Goal: Obtain resource: Obtain resource

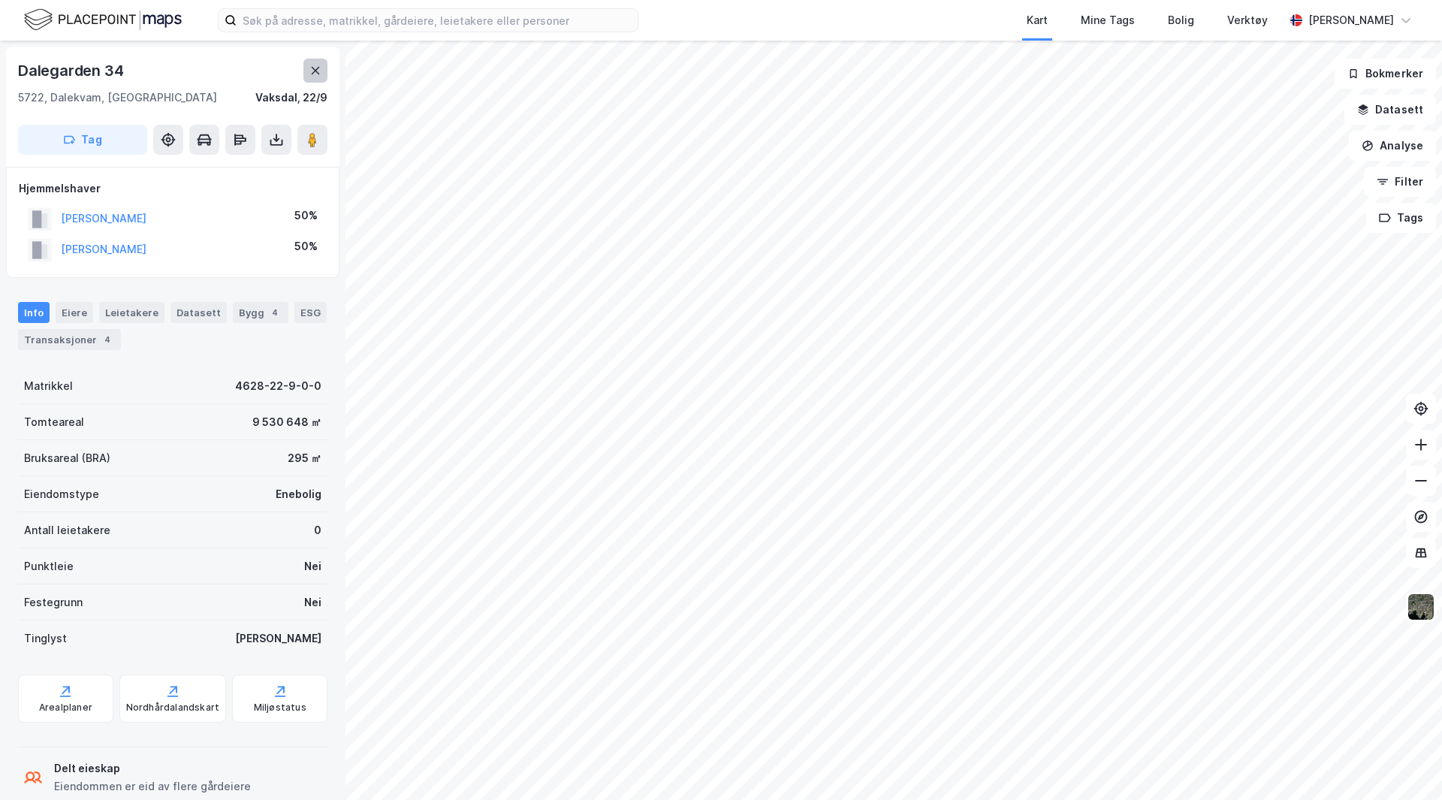
click at [307, 68] on button at bounding box center [315, 71] width 24 height 24
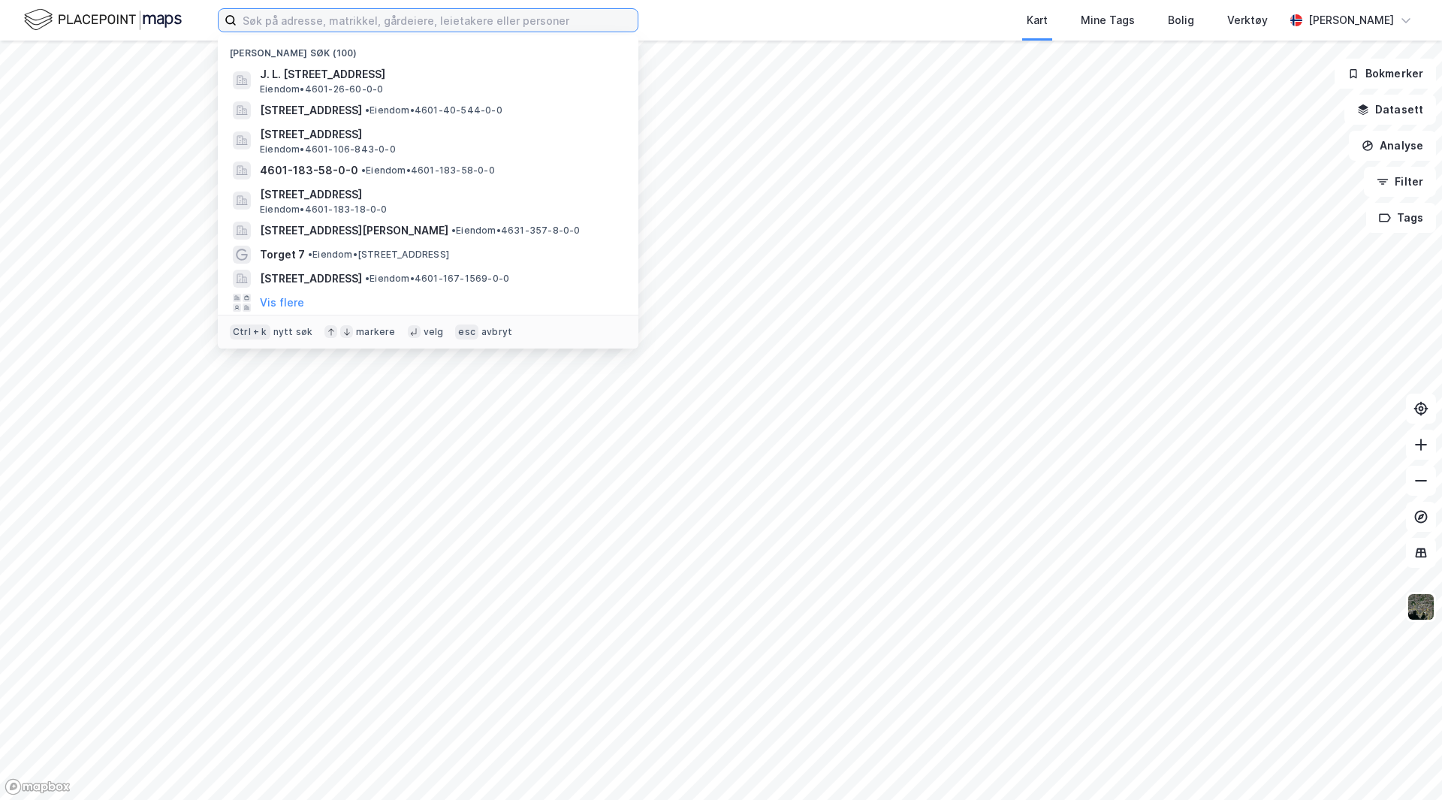
click at [264, 17] on input at bounding box center [437, 20] width 401 height 23
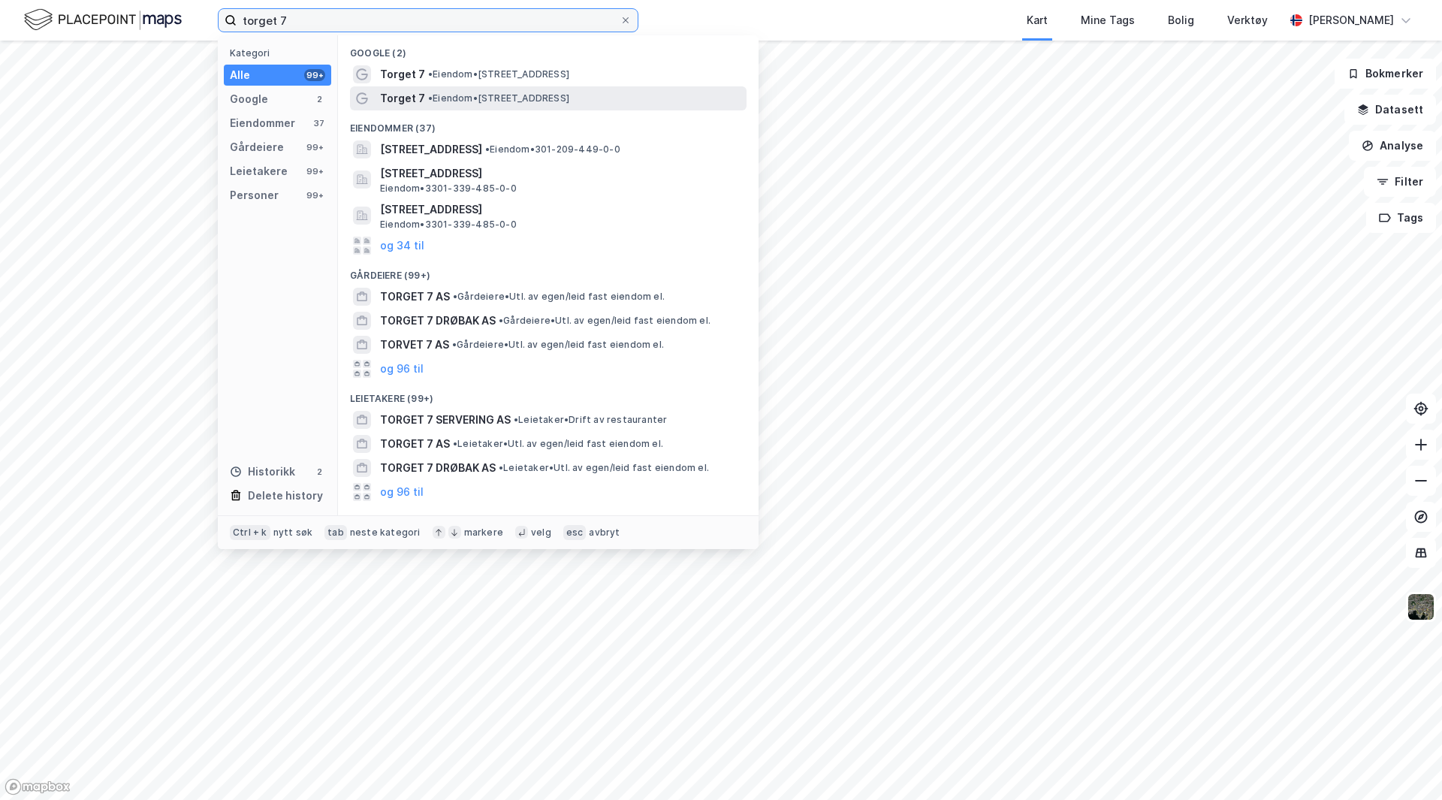
type input "torget 7"
click at [411, 95] on span "Torget 7" at bounding box center [402, 98] width 45 height 18
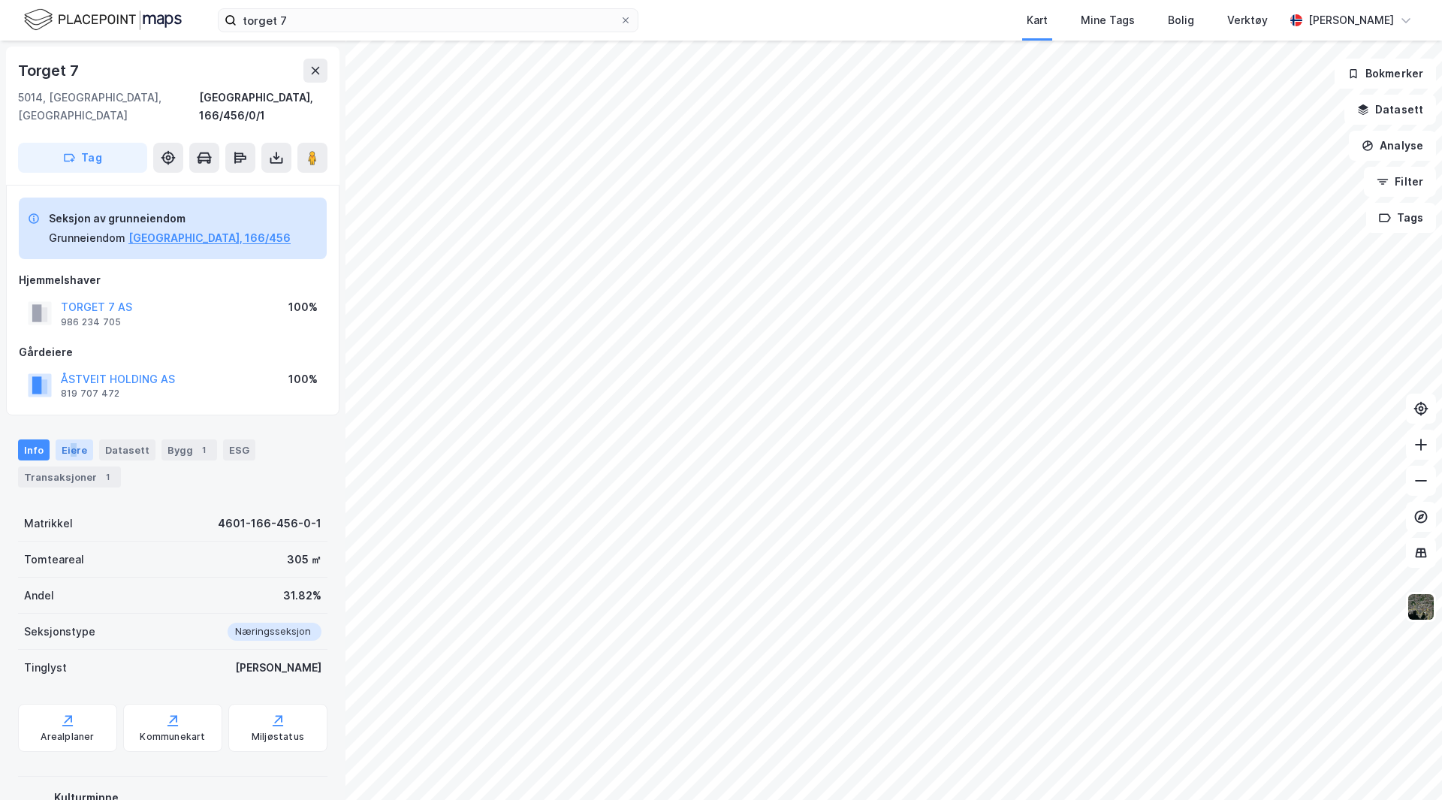
click at [71, 439] on div "Eiere" at bounding box center [75, 449] width 38 height 21
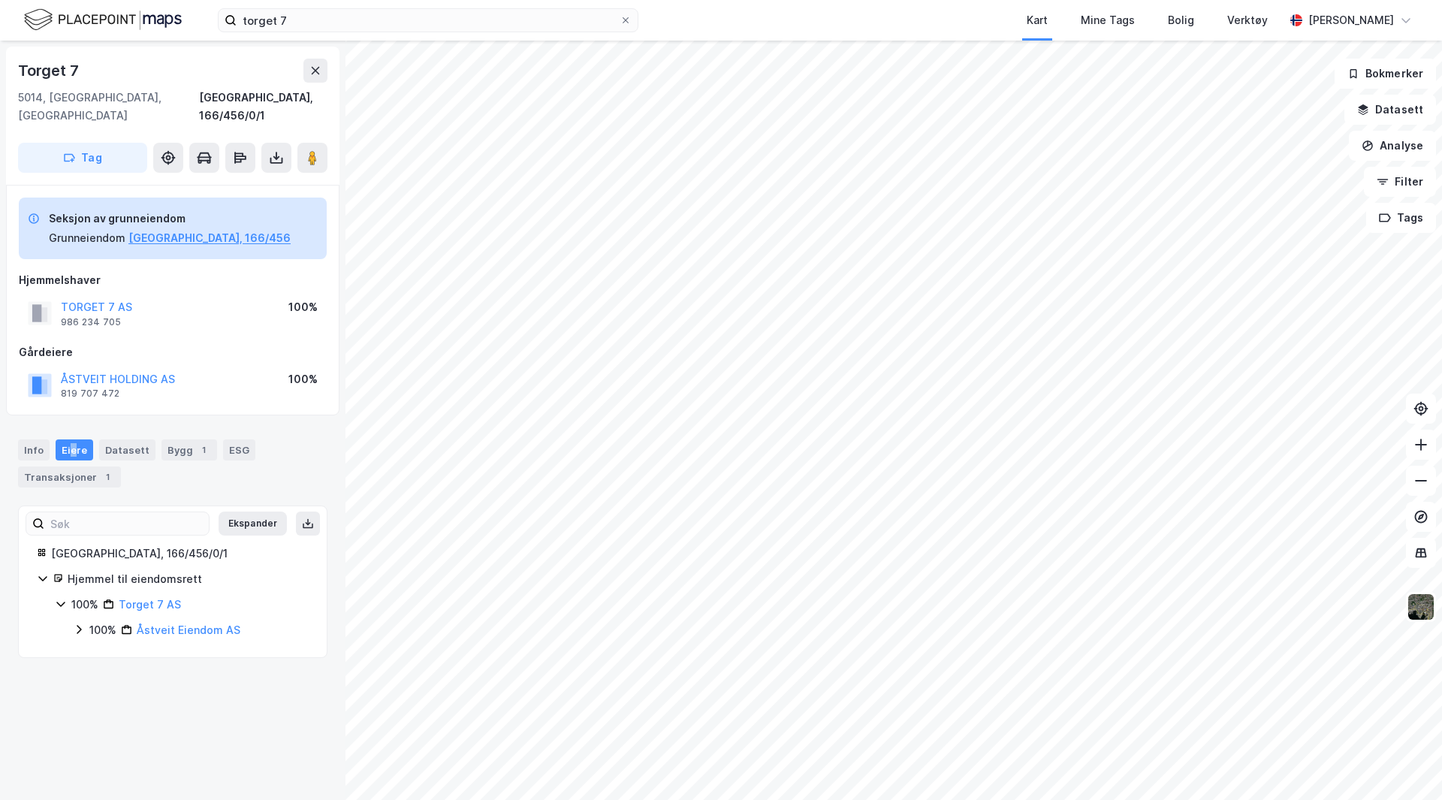
click at [70, 439] on div "Eiere" at bounding box center [75, 449] width 38 height 21
click at [179, 439] on div "Bygg 1" at bounding box center [189, 449] width 56 height 21
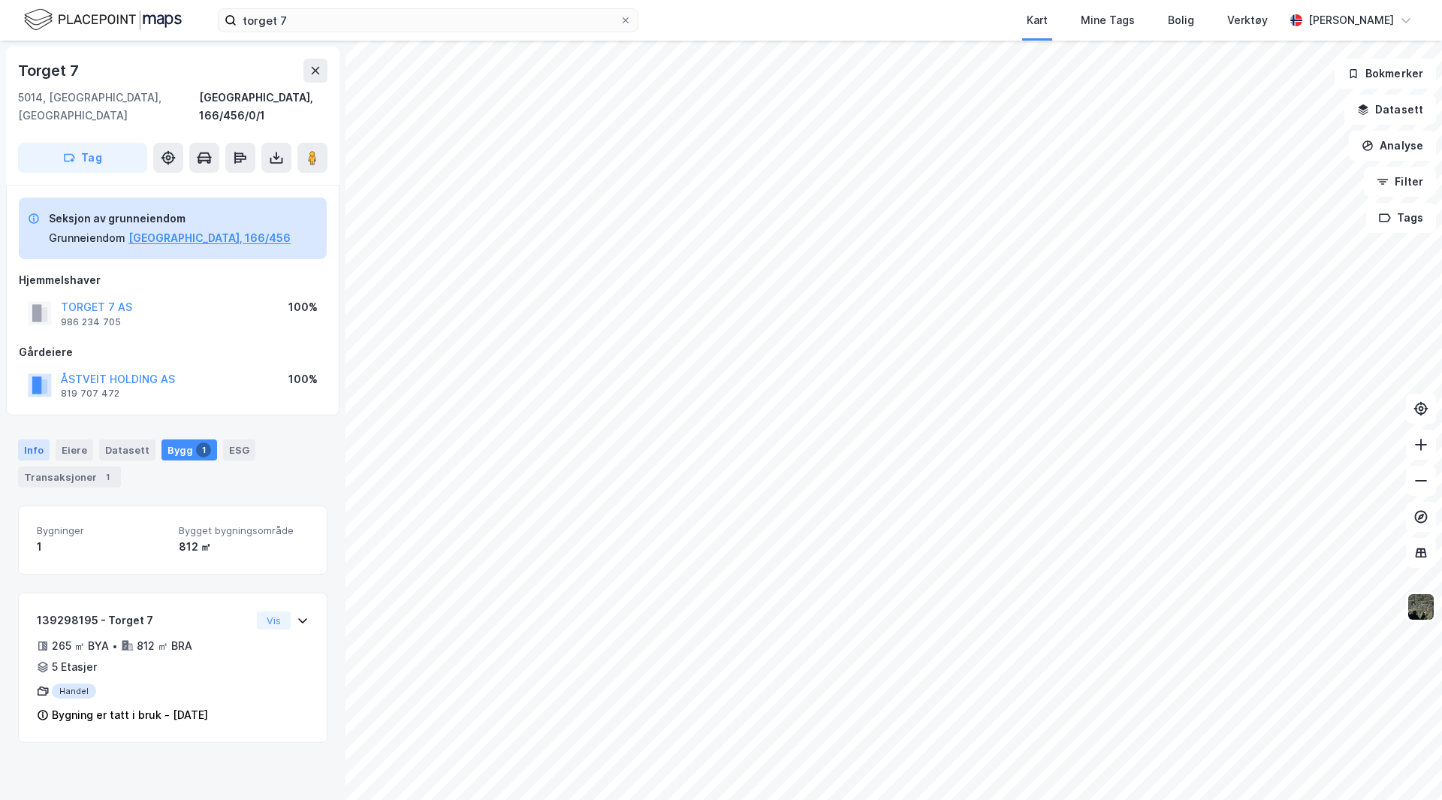
click at [26, 439] on div "Info" at bounding box center [34, 449] width 32 height 21
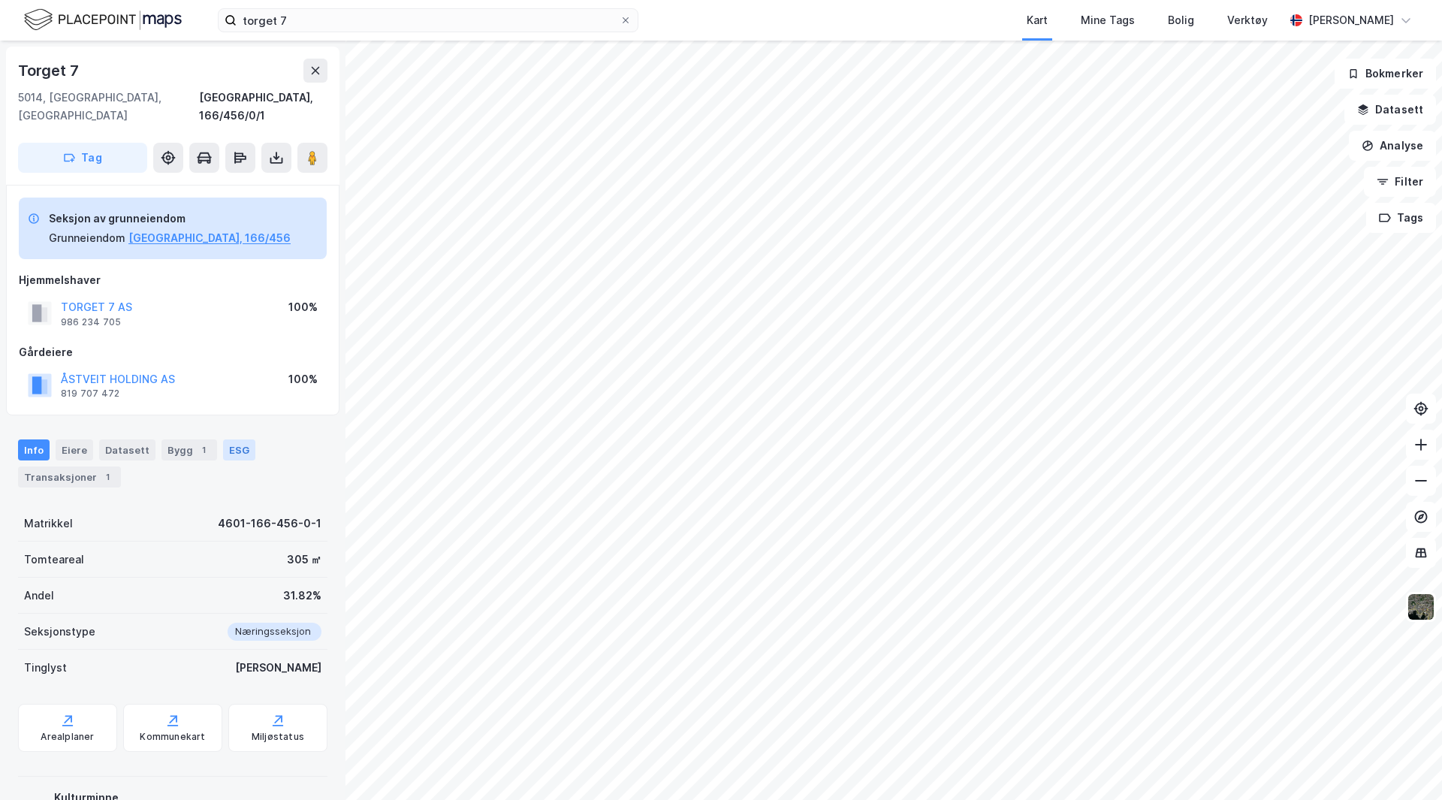
scroll to position [1, 0]
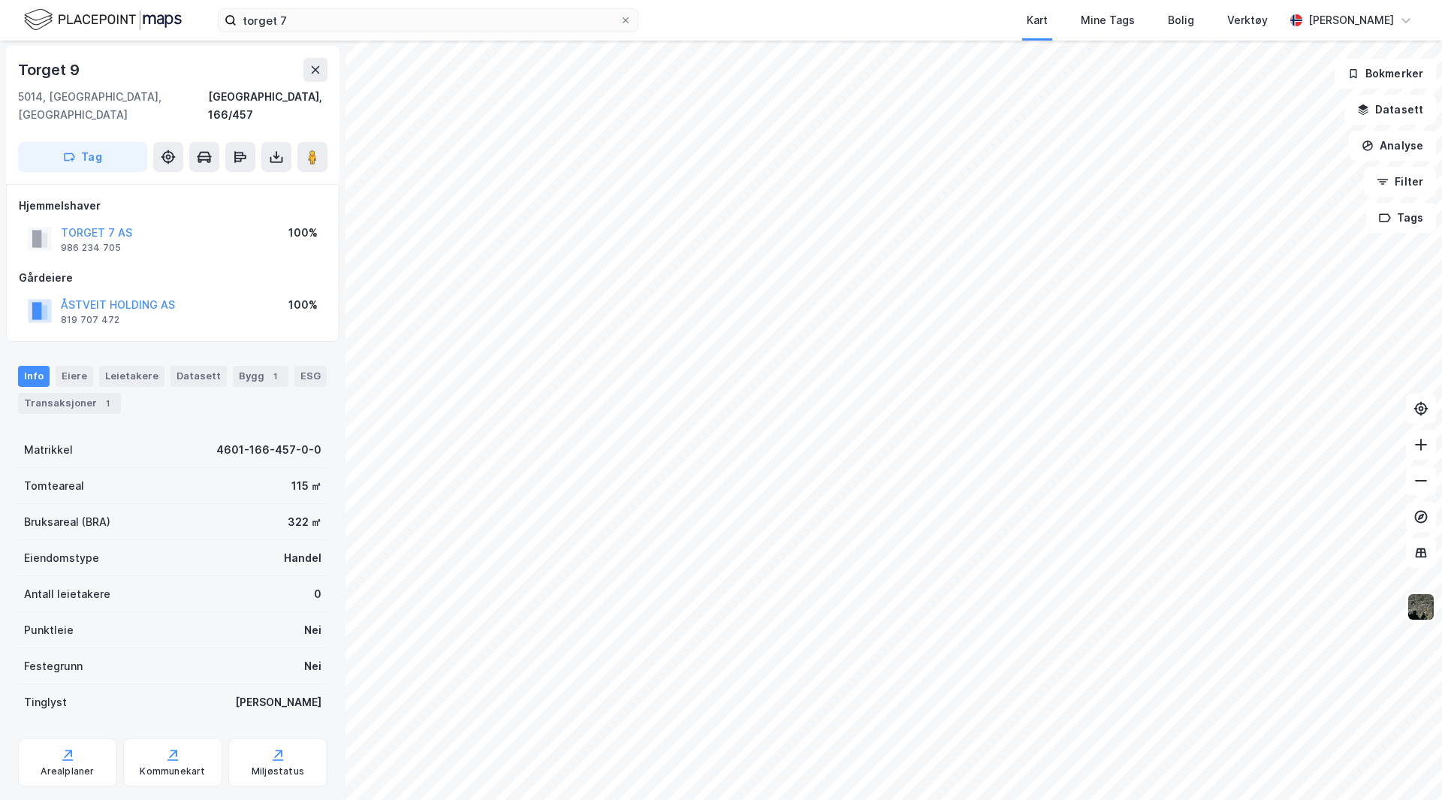
scroll to position [1, 0]
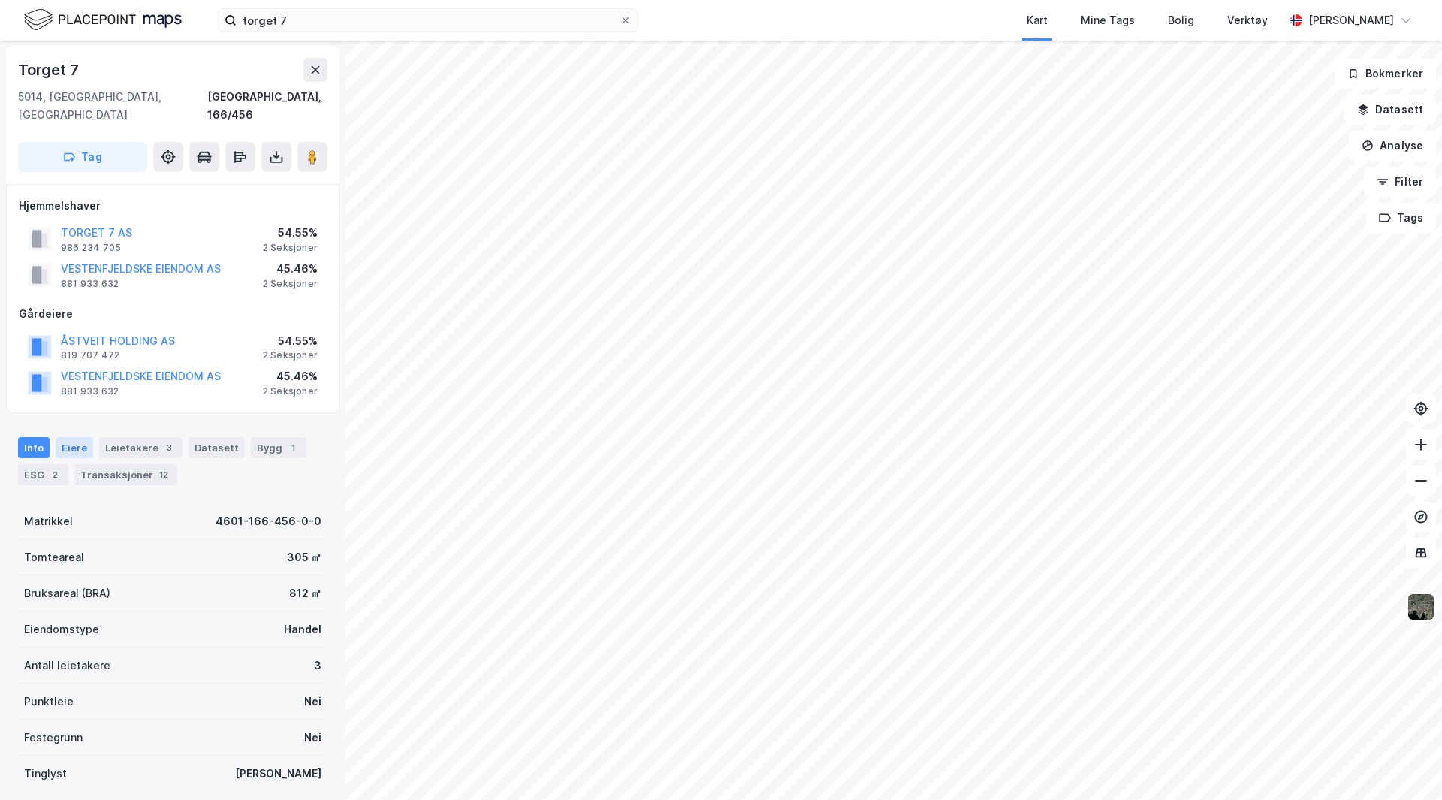
click at [68, 437] on div "Eiere" at bounding box center [75, 447] width 38 height 21
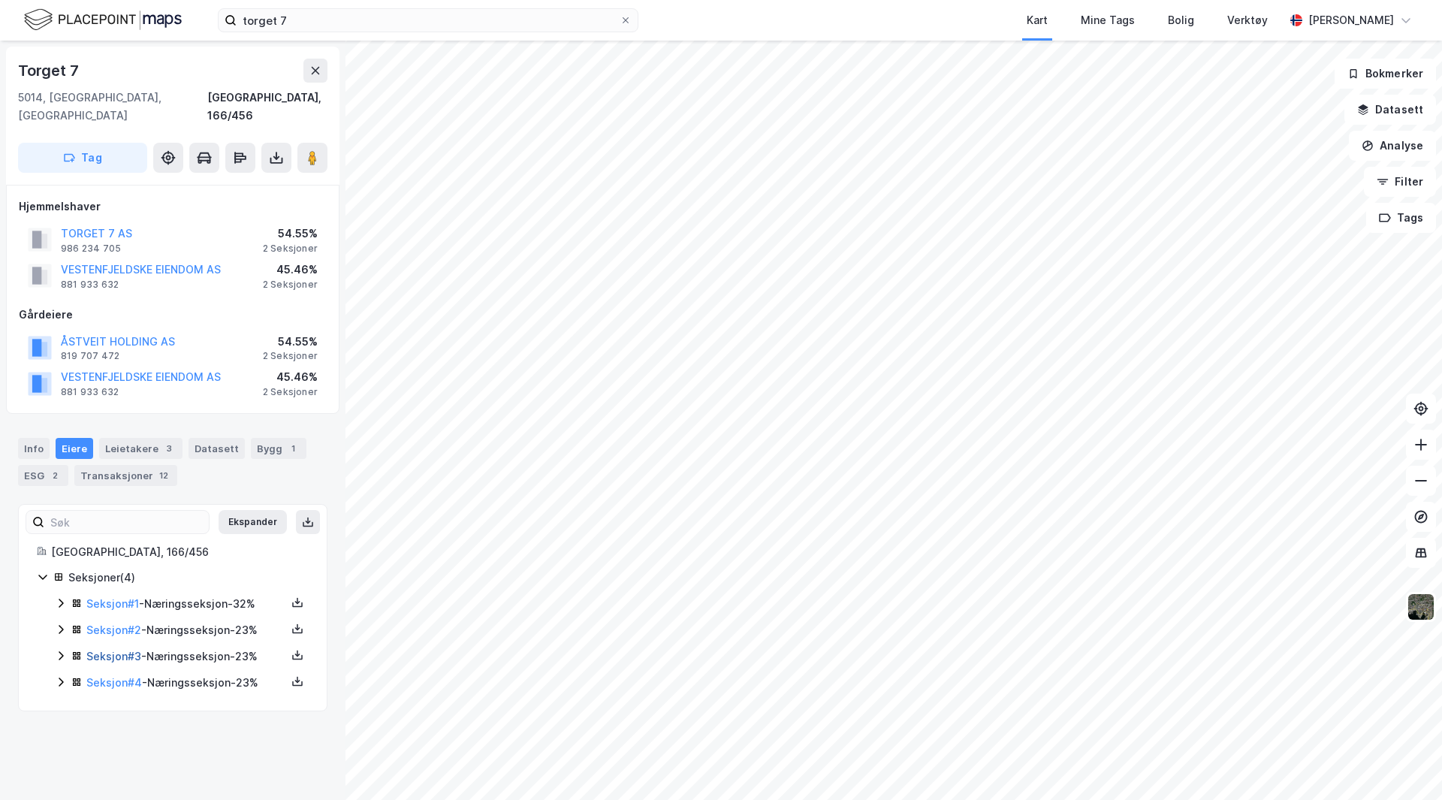
click at [110, 650] on link "Seksjon # 3" at bounding box center [113, 656] width 55 height 13
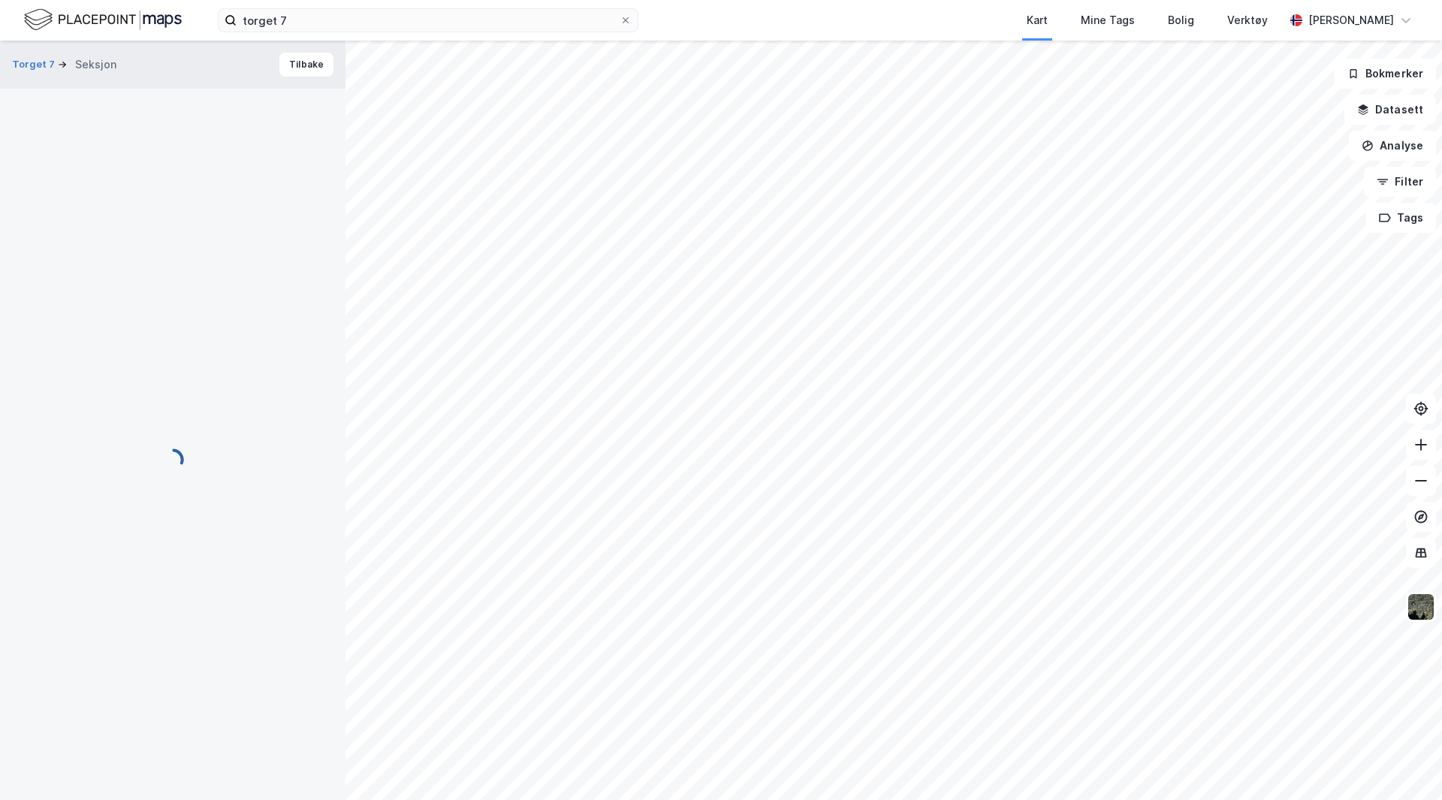
scroll to position [1, 0]
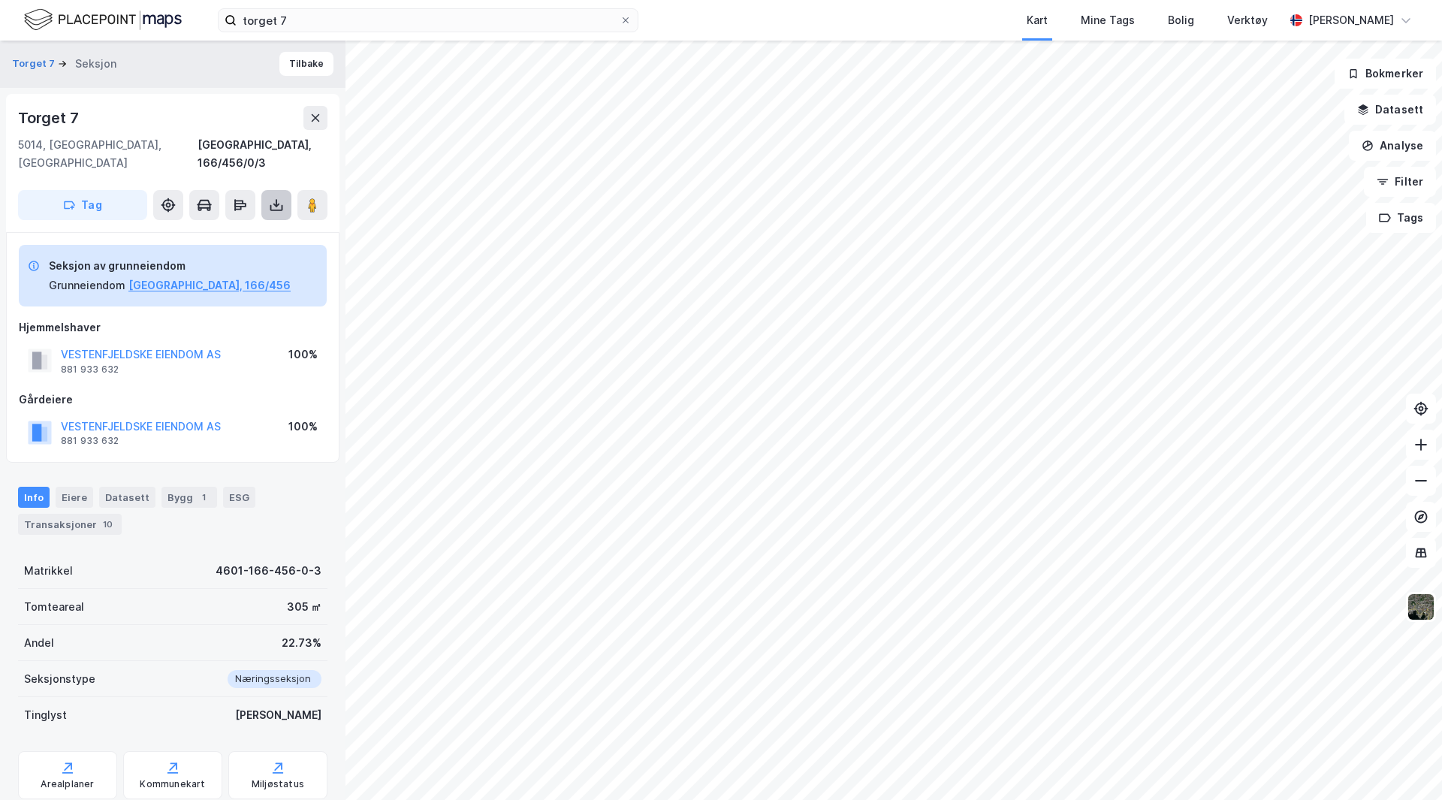
click at [271, 198] on icon at bounding box center [276, 205] width 15 height 15
click at [231, 223] on div "Last ned grunnbok" at bounding box center [211, 235] width 160 height 24
click at [70, 487] on div "Eiere" at bounding box center [75, 497] width 38 height 21
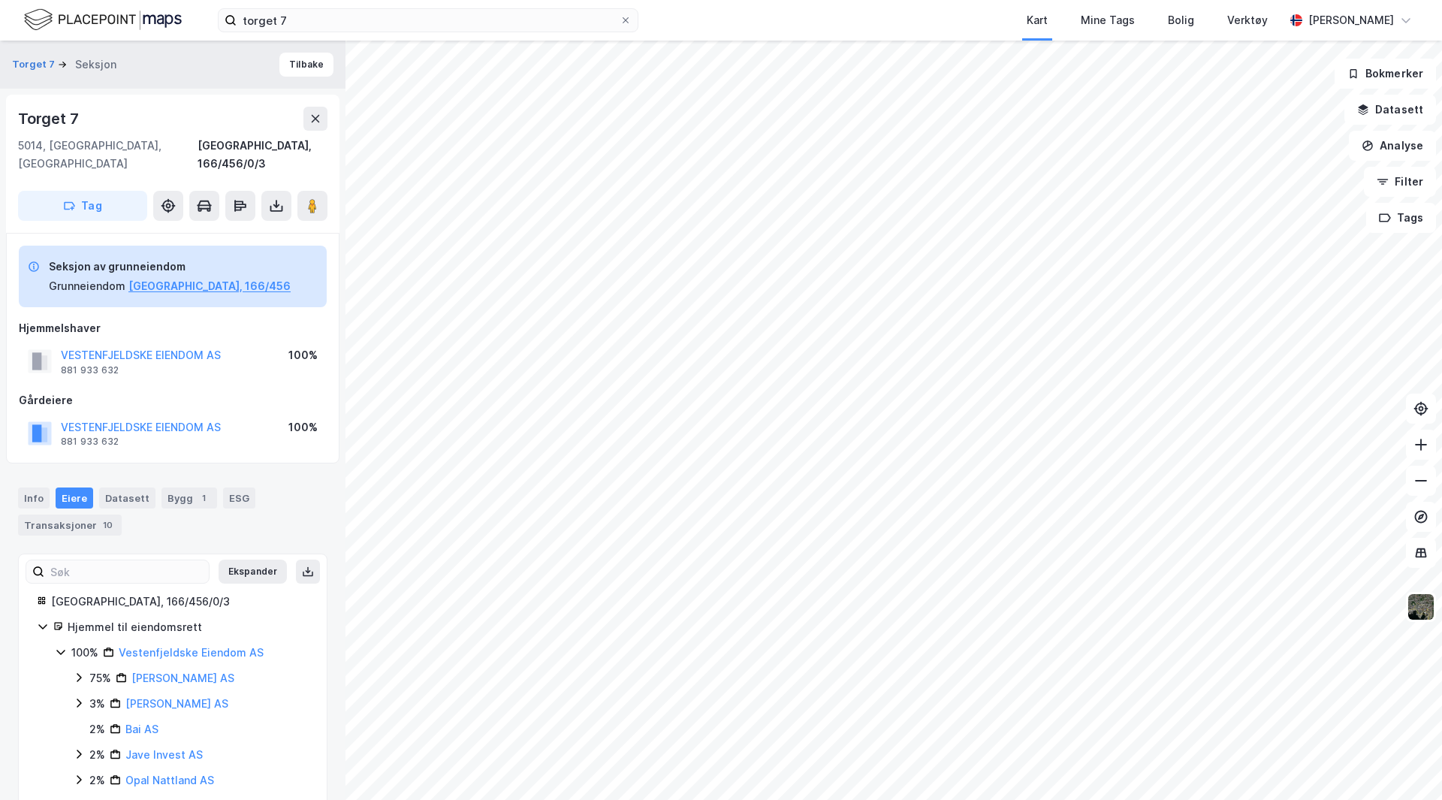
click at [74, 487] on div "Eiere" at bounding box center [75, 497] width 38 height 21
click at [297, 63] on button "Tilbake" at bounding box center [306, 65] width 54 height 24
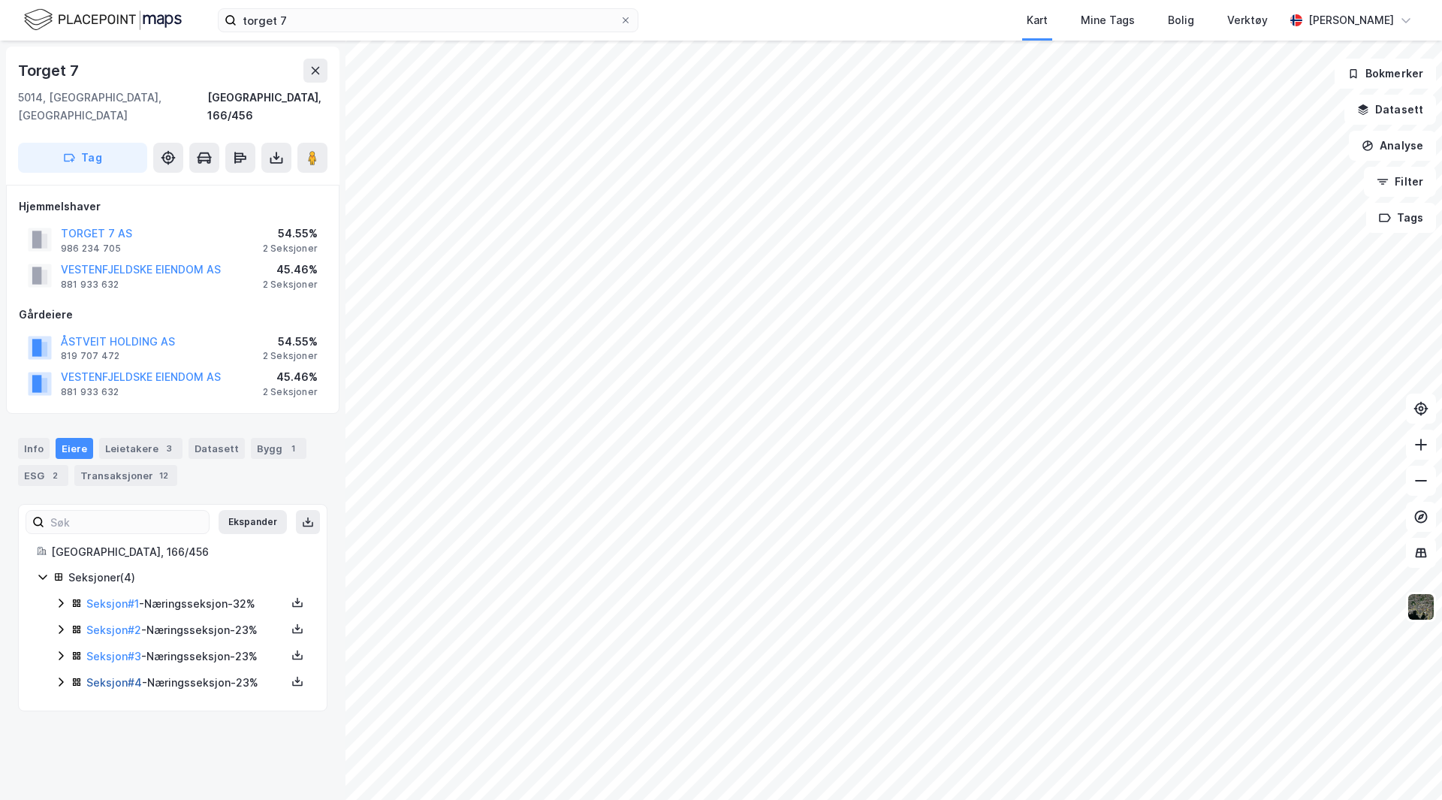
click at [109, 676] on link "Seksjon # 4" at bounding box center [114, 682] width 56 height 13
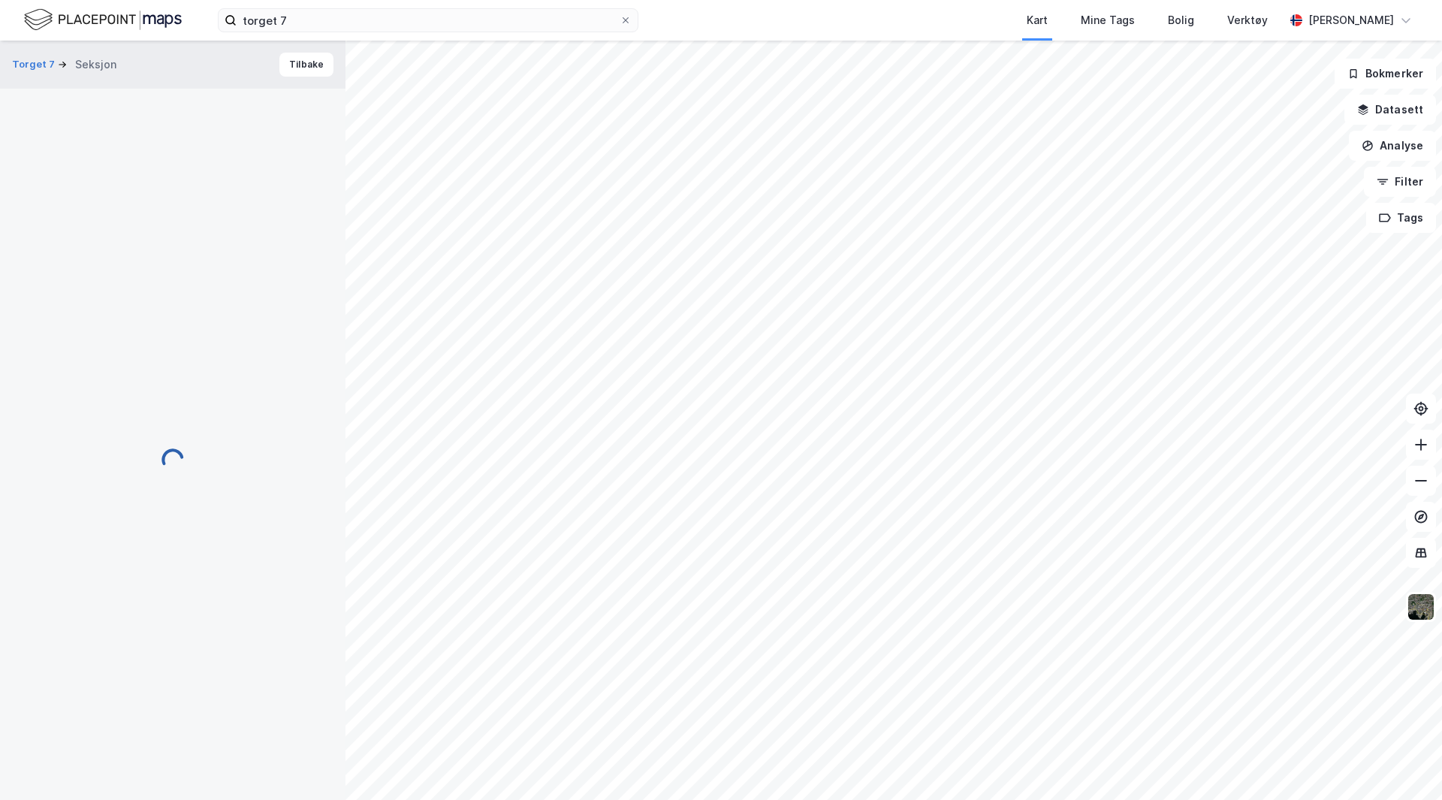
scroll to position [1, 0]
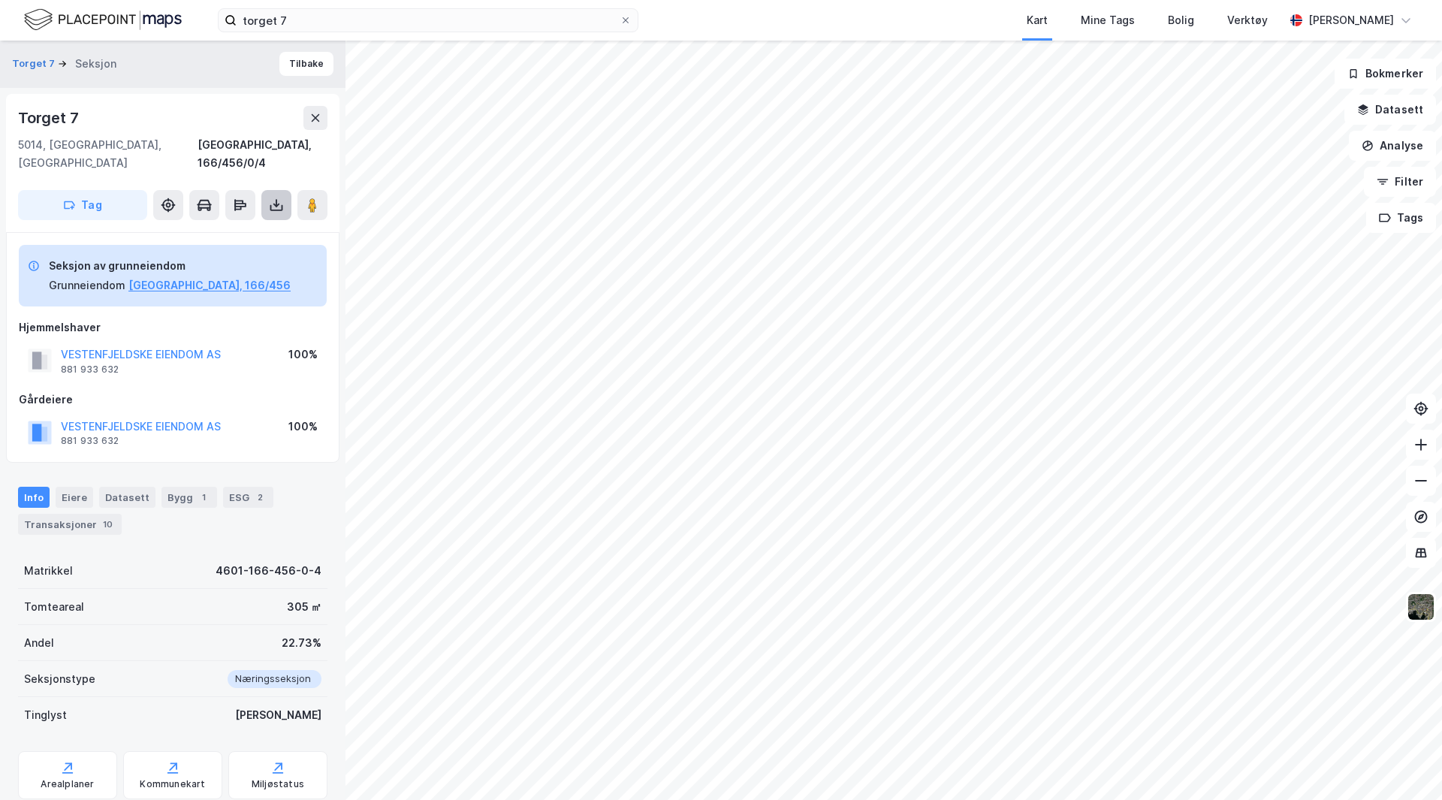
click at [281, 198] on icon at bounding box center [276, 205] width 15 height 15
click at [227, 229] on div "Last ned grunnbok" at bounding box center [201, 235] width 87 height 12
click at [303, 62] on button "Tilbake" at bounding box center [306, 64] width 54 height 24
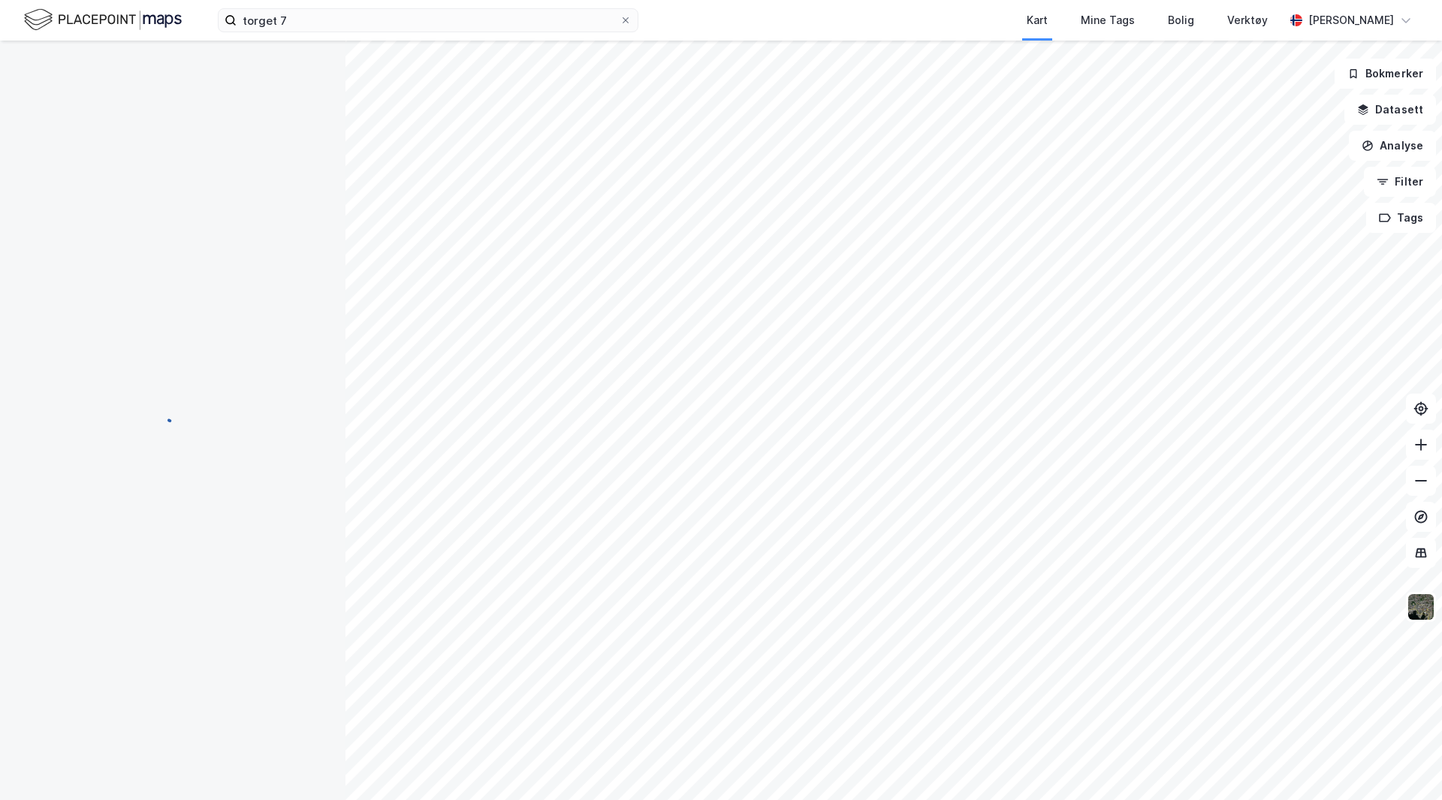
scroll to position [1, 0]
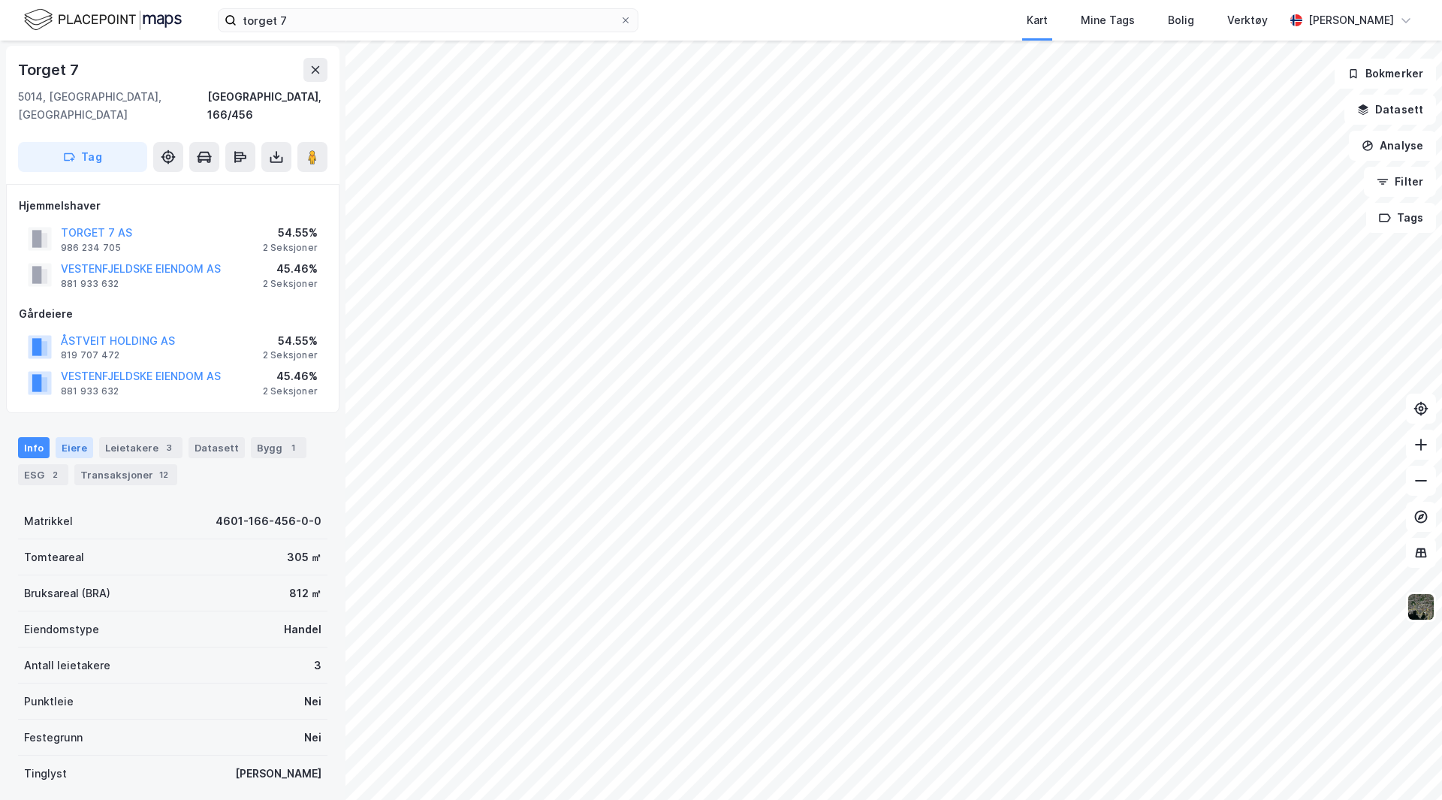
click at [66, 437] on div "Eiere" at bounding box center [75, 447] width 38 height 21
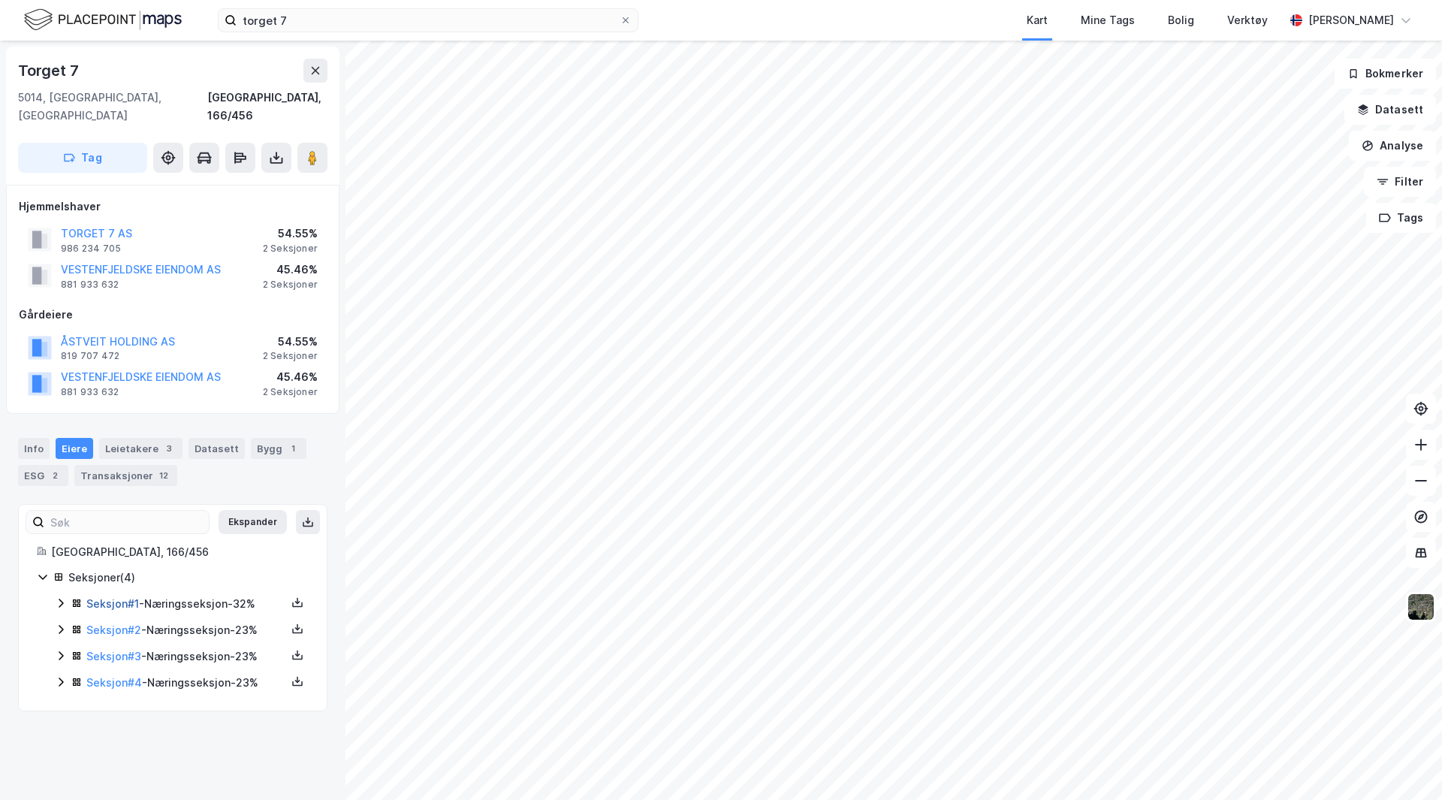
click at [114, 597] on link "Seksjon # 1" at bounding box center [112, 603] width 53 height 13
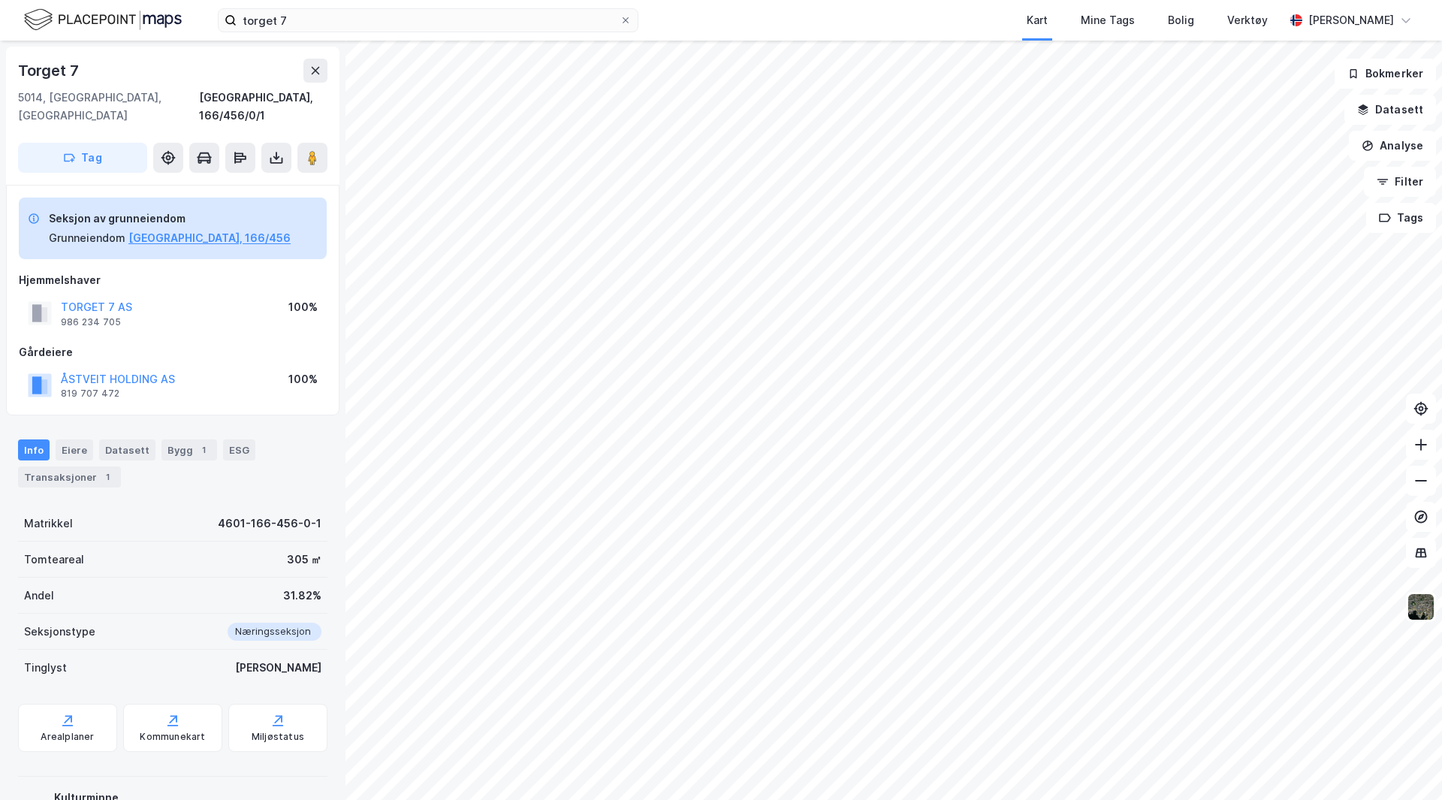
scroll to position [1, 0]
click at [272, 149] on icon at bounding box center [276, 156] width 15 height 15
click at [233, 181] on div "Last ned grunnbok" at bounding box center [201, 187] width 87 height 12
